Goal: Use online tool/utility: Utilize a website feature to perform a specific function

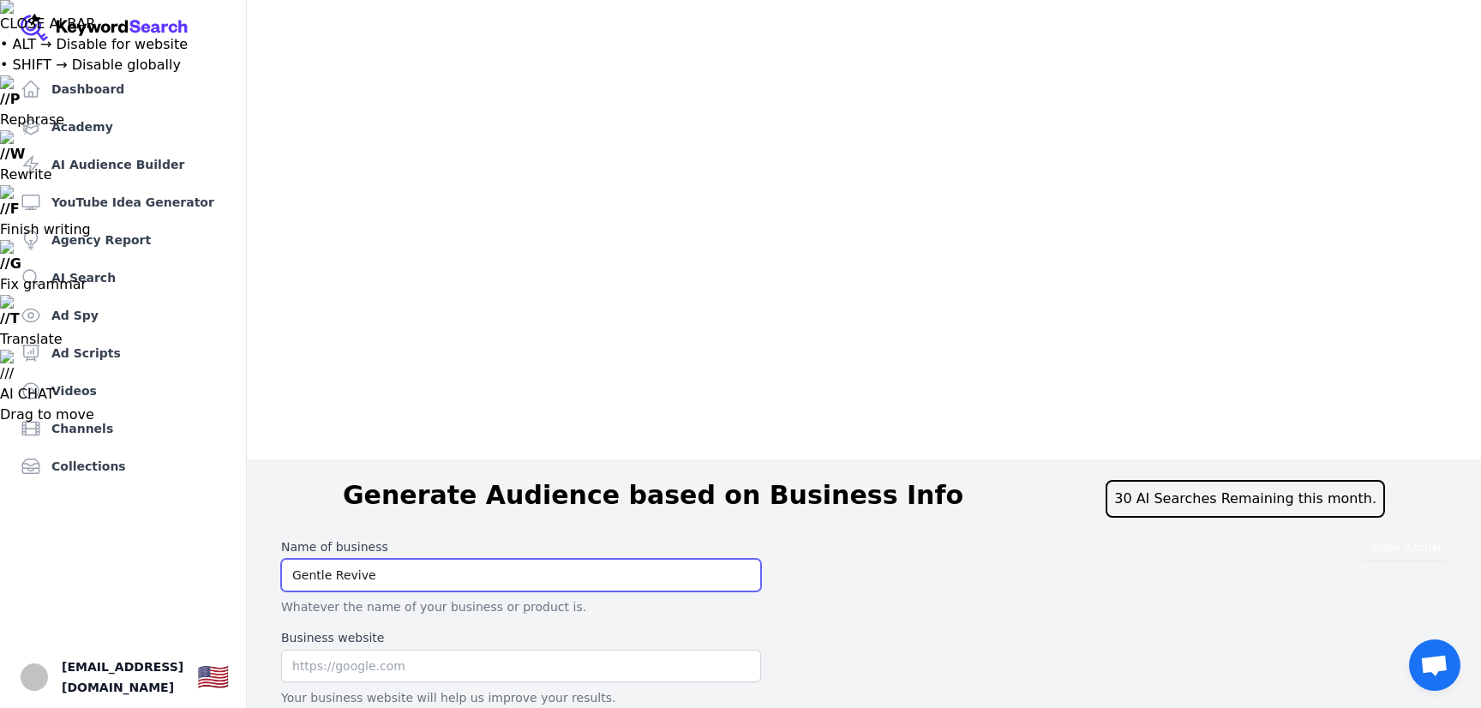
type input "Gentle Revive"
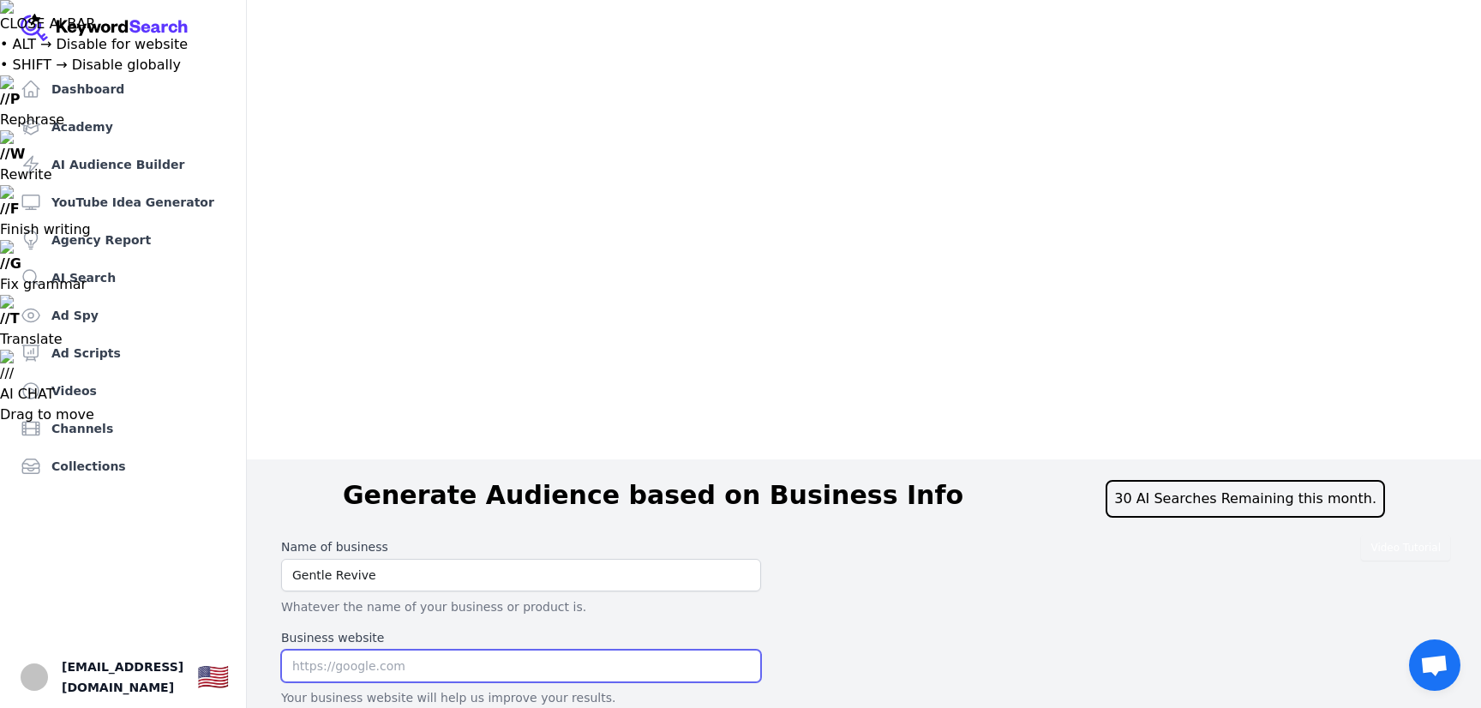
click at [357, 650] on input "text" at bounding box center [521, 666] width 480 height 33
type input "https://www.gentlerevive.com"
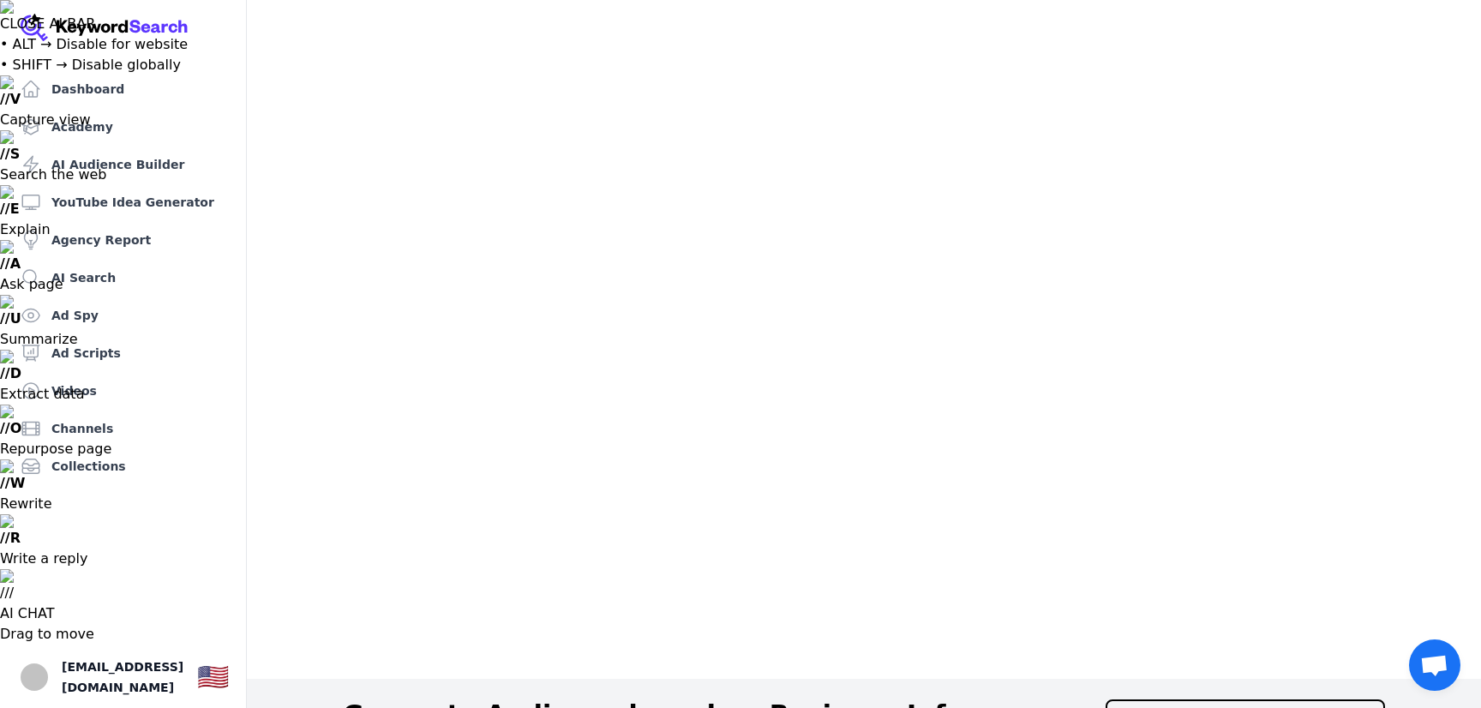
type textarea "A medical Spa/clinic that"
